Goal: Task Accomplishment & Management: Use online tool/utility

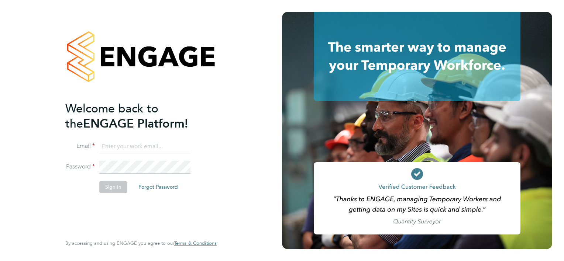
type input "[EMAIL_ADDRESS][PERSON_NAME][DOMAIN_NAME]"
click at [113, 189] on button "Sign In" at bounding box center [113, 187] width 28 height 12
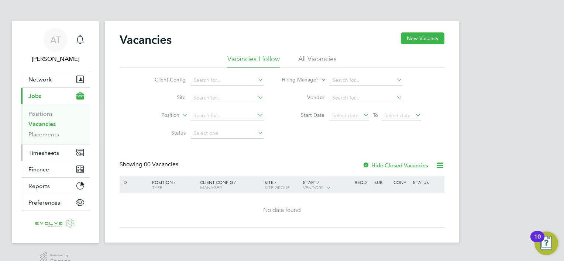
click at [42, 152] on span "Timesheets" at bounding box center [43, 153] width 31 height 7
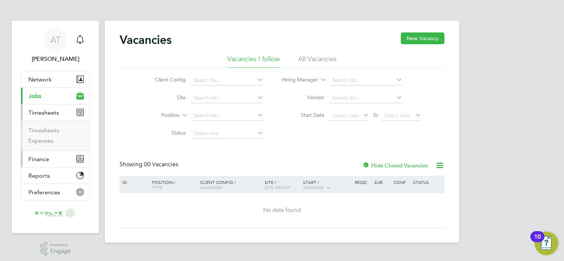
click at [46, 157] on span "Finance" at bounding box center [38, 159] width 21 height 7
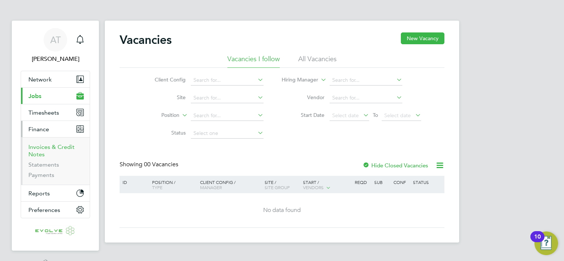
click at [38, 151] on link "Invoices & Credit Notes" at bounding box center [51, 151] width 46 height 14
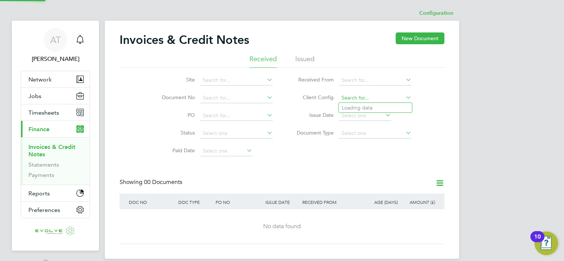
click at [370, 100] on input at bounding box center [375, 98] width 73 height 10
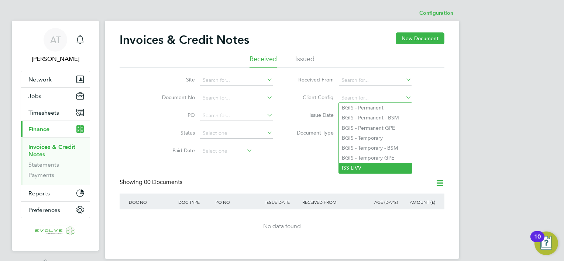
click at [376, 165] on li "ISS LIVV" at bounding box center [375, 168] width 73 height 10
type input "ISS LIVV"
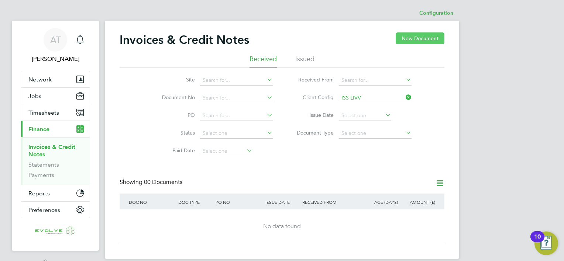
click at [405, 41] on button "New Document" at bounding box center [420, 38] width 49 height 12
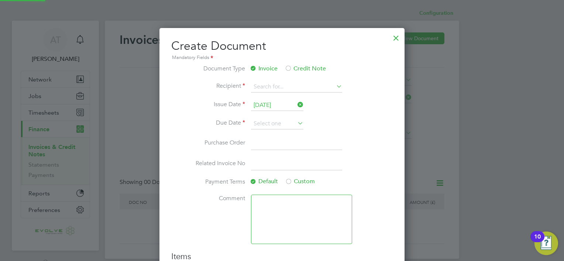
scroll to position [312, 245]
click at [398, 40] on div at bounding box center [395, 36] width 13 height 13
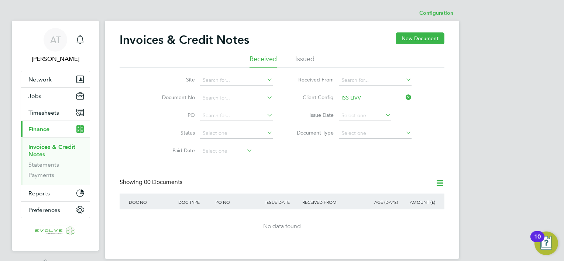
click at [302, 61] on li "Issued" at bounding box center [304, 61] width 19 height 13
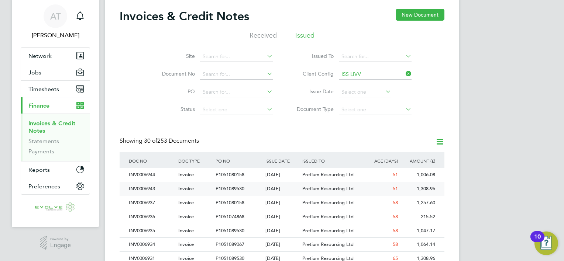
scroll to position [37, 0]
